Goal: Navigation & Orientation: Find specific page/section

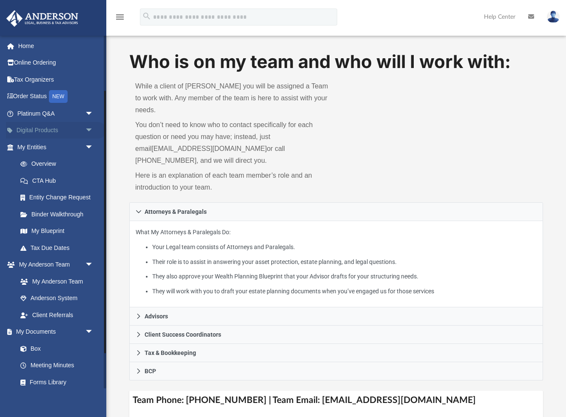
scroll to position [74, 0]
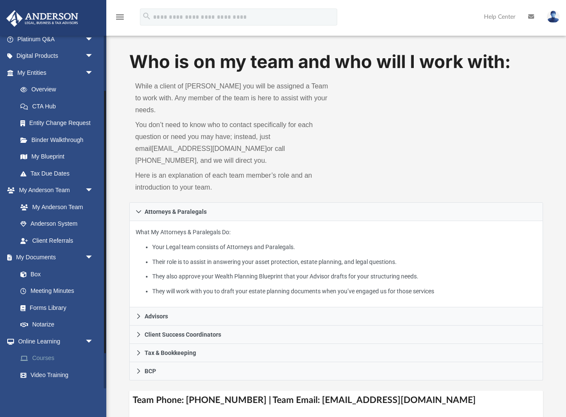
click at [40, 357] on link "Courses" at bounding box center [59, 358] width 94 height 17
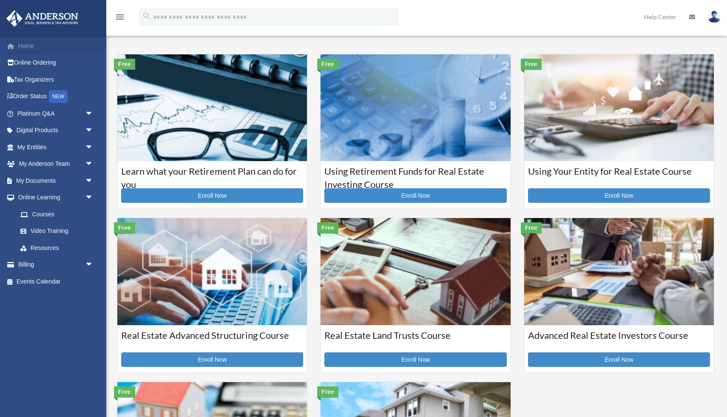
click at [28, 49] on link "Home" at bounding box center [56, 45] width 100 height 17
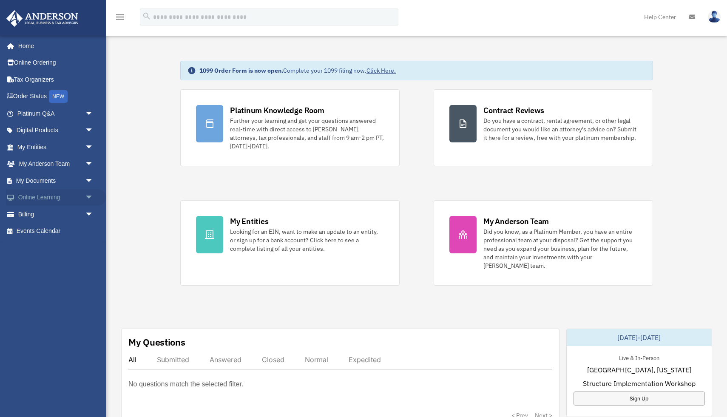
click at [57, 200] on link "Online Learning arrow_drop_down" at bounding box center [56, 197] width 100 height 17
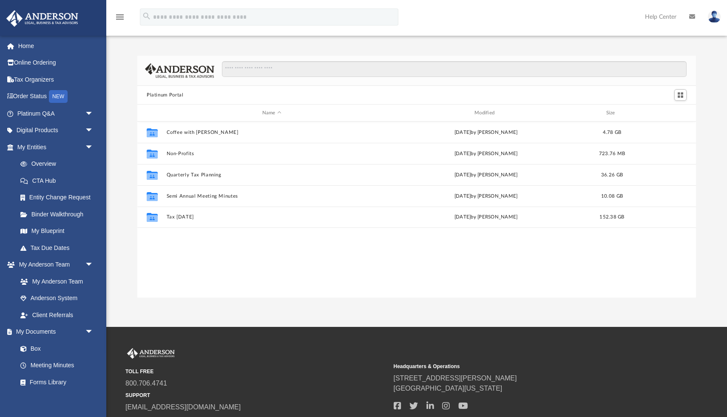
scroll to position [193, 559]
